Goal: Information Seeking & Learning: Check status

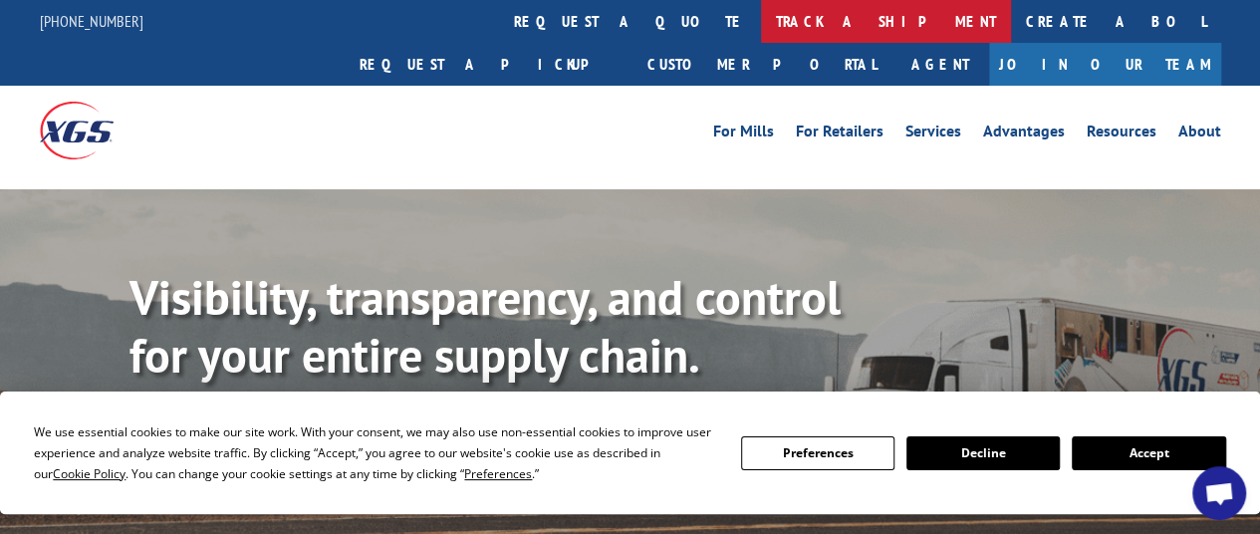
click at [761, 22] on link "track a shipment" at bounding box center [886, 21] width 250 height 43
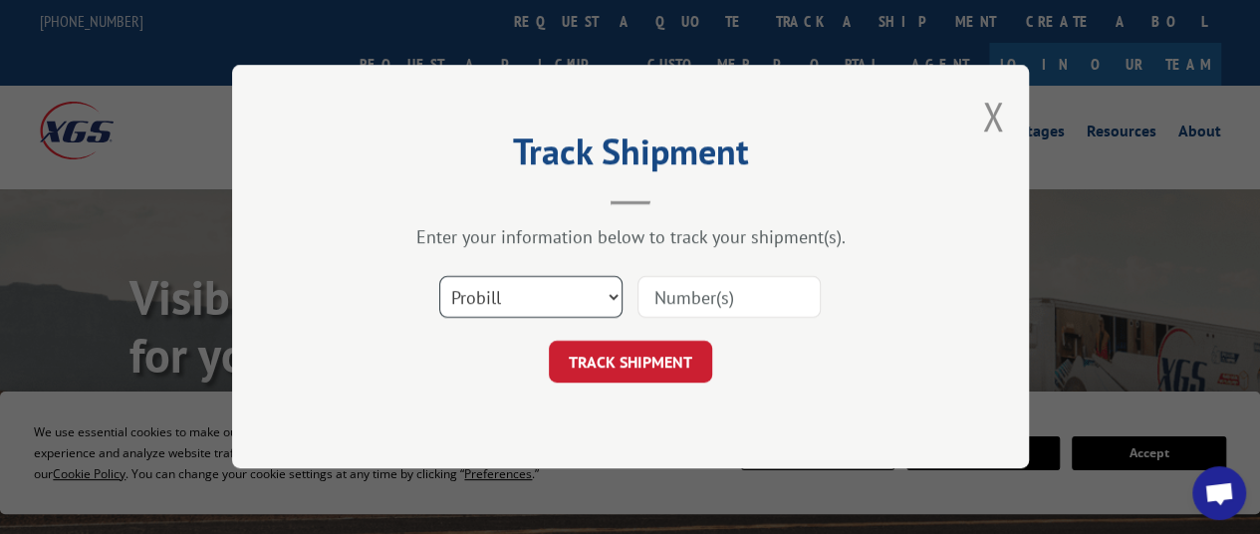
click at [570, 303] on select "Select category... Probill BOL PO" at bounding box center [530, 298] width 183 height 42
select select "bol"
click at [439, 277] on select "Select category... Probill BOL PO" at bounding box center [530, 298] width 183 height 42
click at [683, 306] on input at bounding box center [729, 298] width 183 height 42
paste input "5179686"
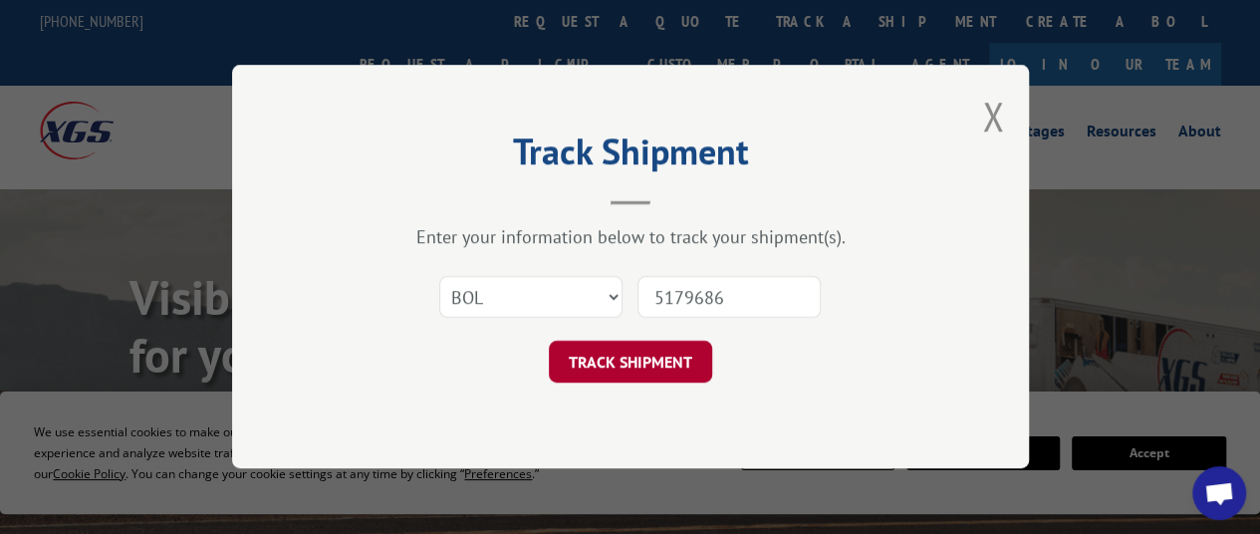
type input "5179686"
click at [668, 345] on button "TRACK SHIPMENT" at bounding box center [630, 363] width 163 height 42
